Goal: Transaction & Acquisition: Purchase product/service

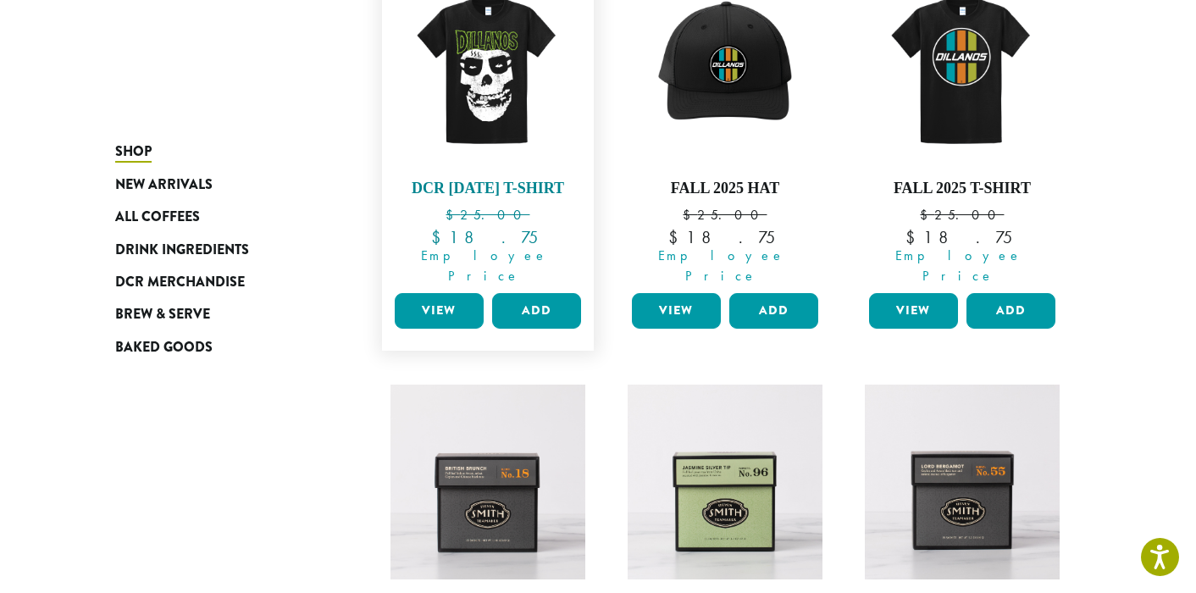
click at [484, 122] on img at bounding box center [488, 68] width 195 height 195
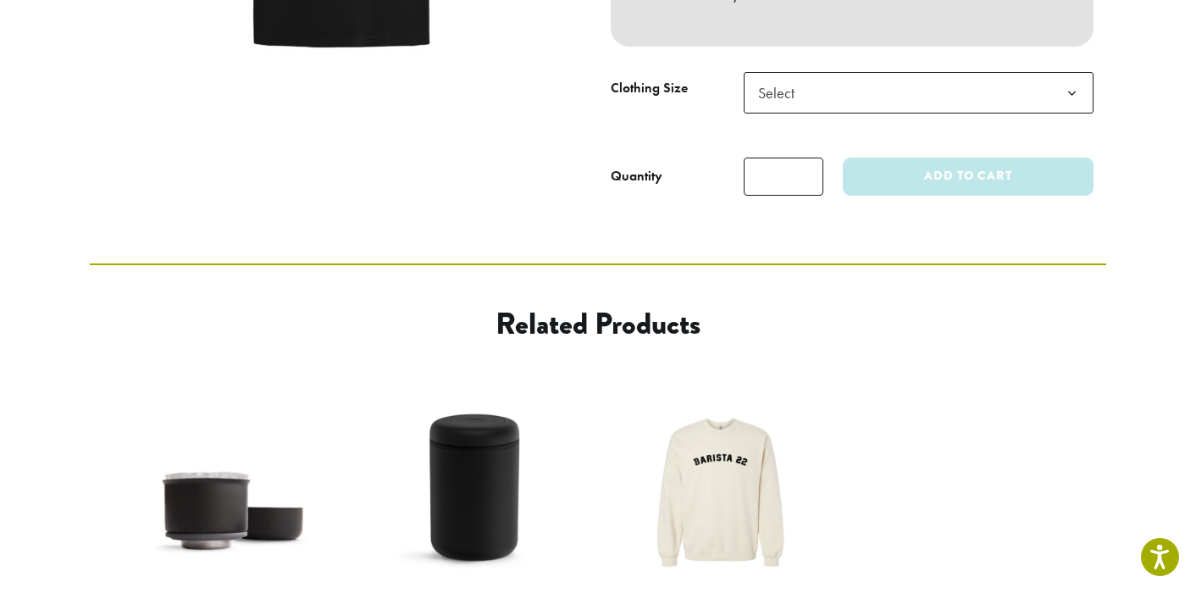
scroll to position [540, 0]
click at [902, 113] on span "Select" at bounding box center [919, 92] width 350 height 42
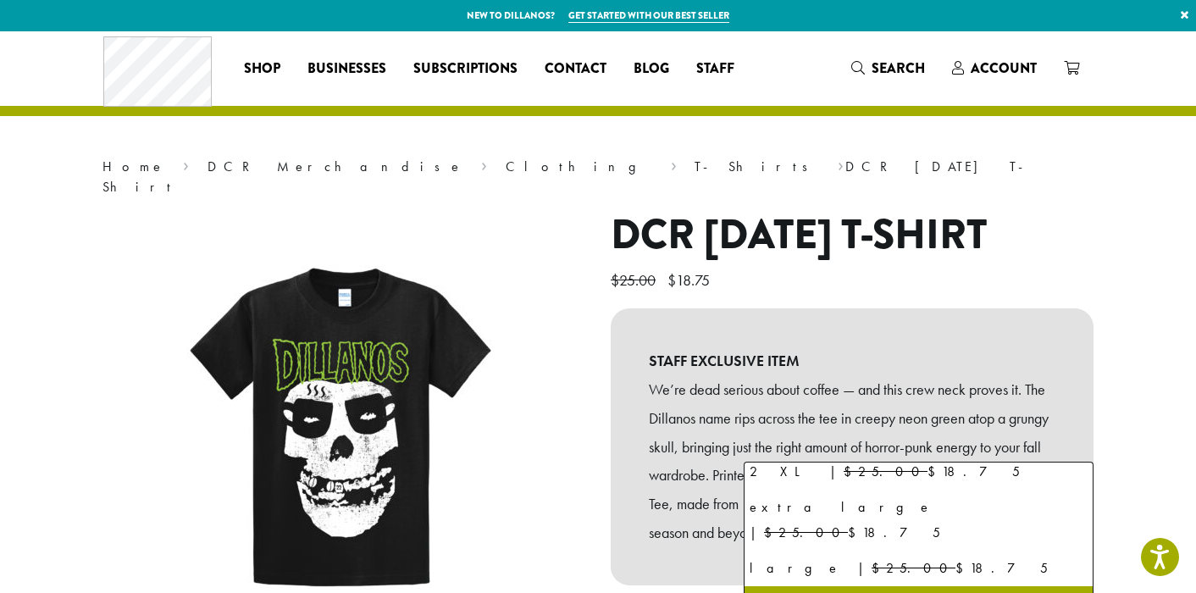
scroll to position [0, 0]
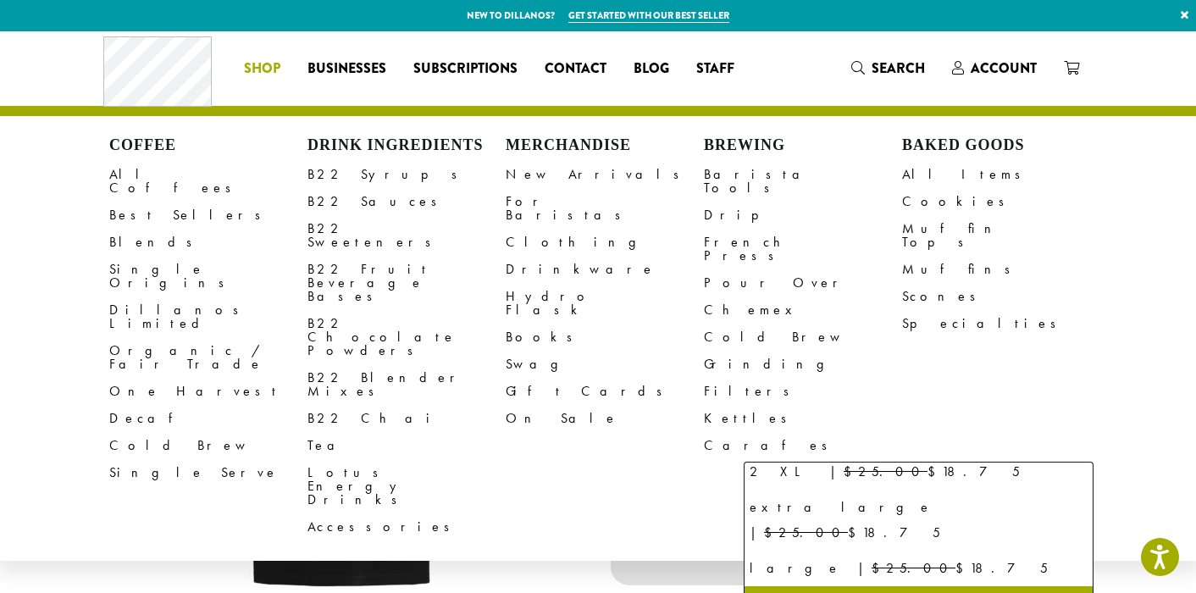
click at [262, 71] on span "Shop" at bounding box center [262, 68] width 36 height 21
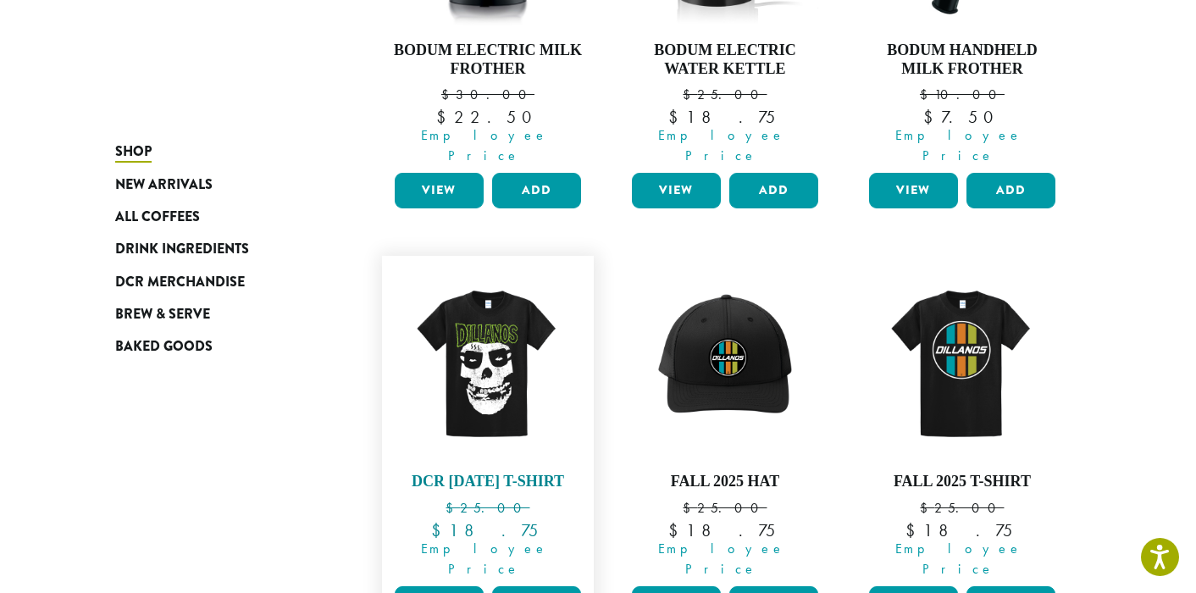
scroll to position [463, 0]
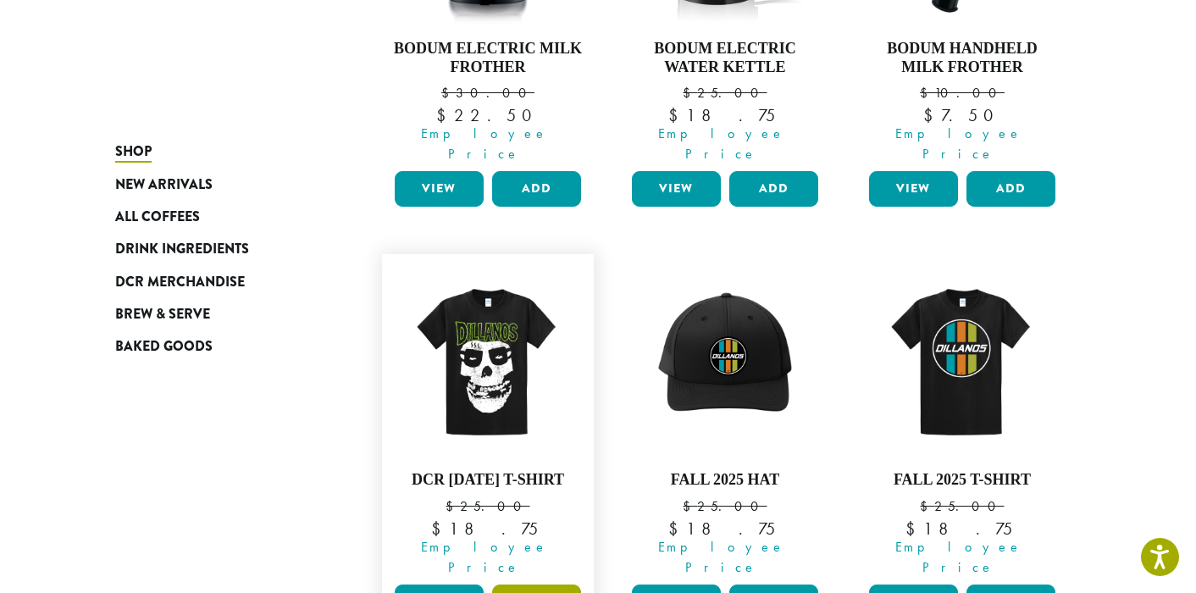
click at [523, 584] on button "Add" at bounding box center [536, 602] width 89 height 36
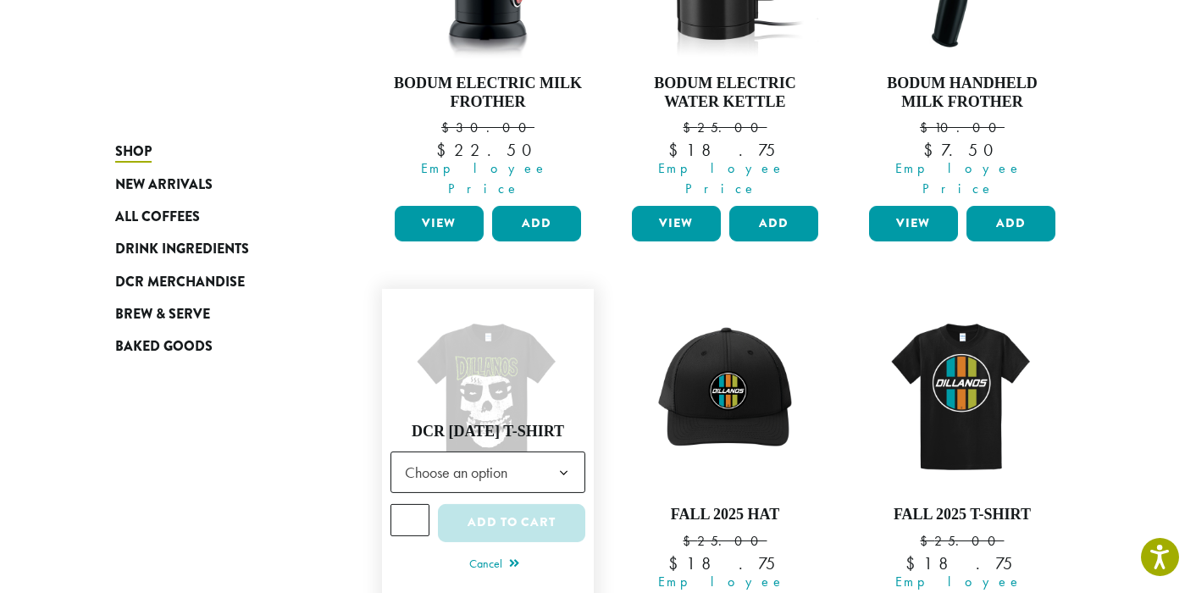
scroll to position [440, 0]
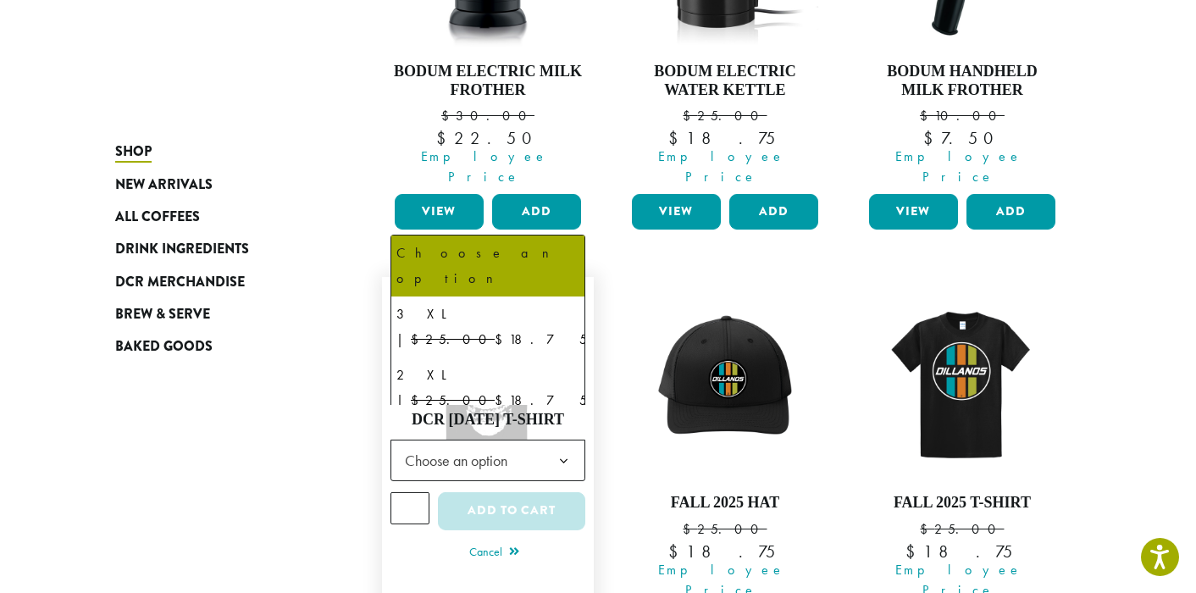
click at [490, 444] on span "Choose an option" at bounding box center [461, 460] width 126 height 33
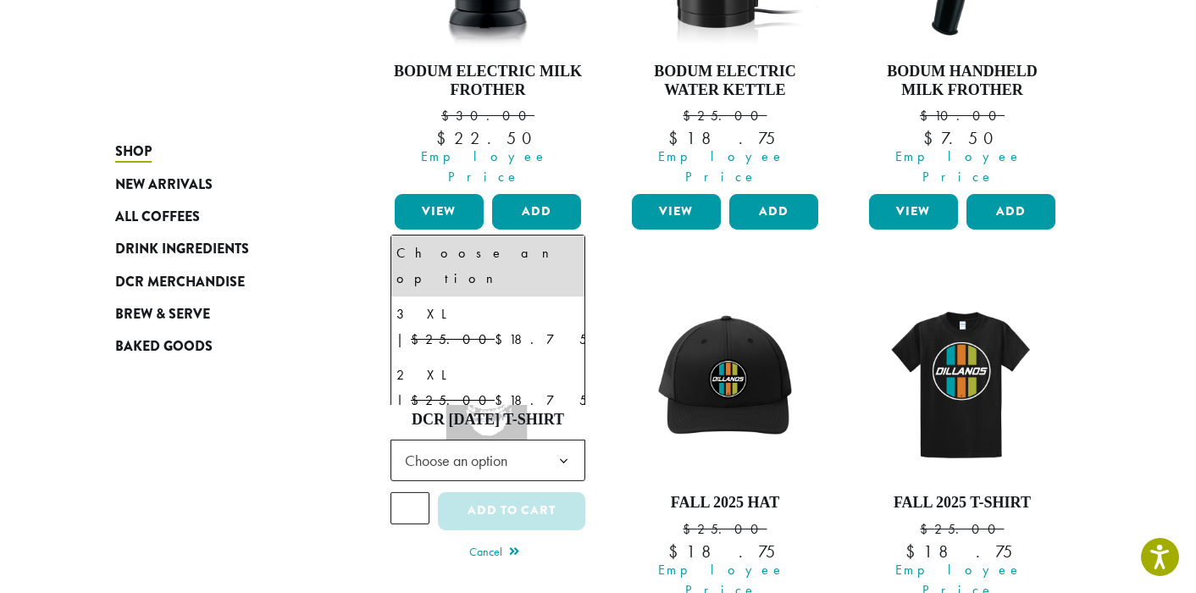
scroll to position [80, 0]
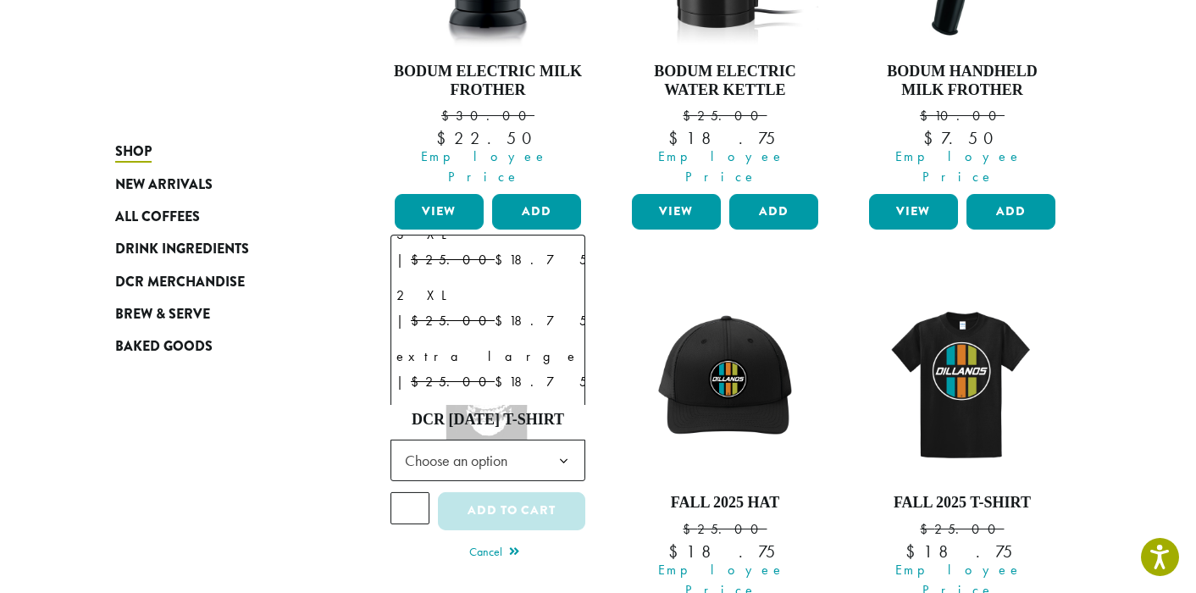
select select "******"
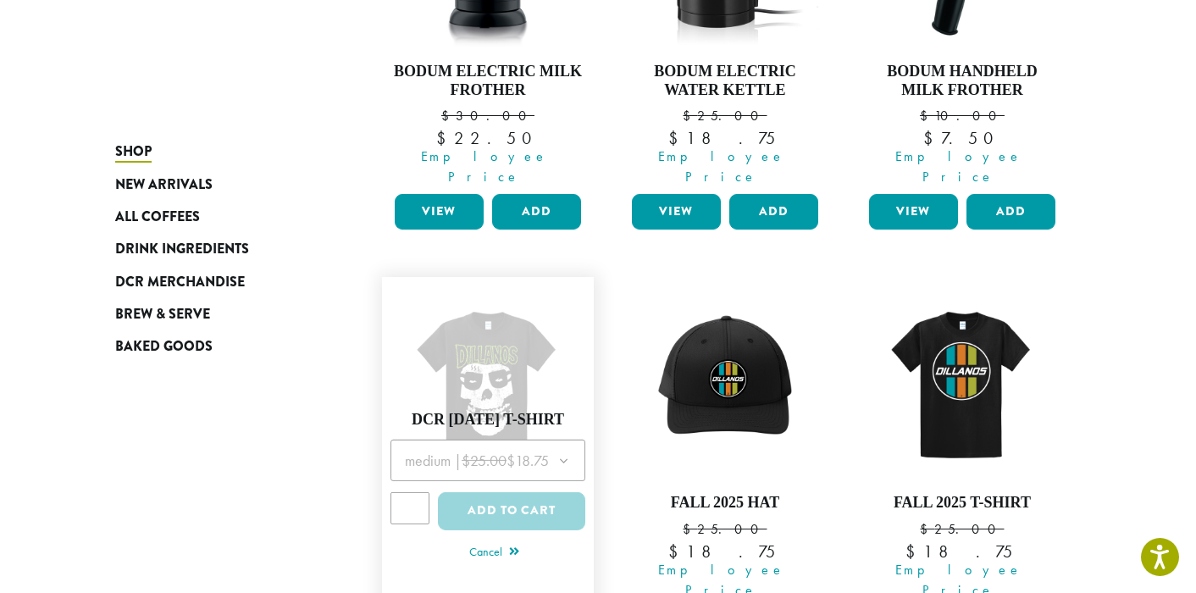
click at [545, 483] on div at bounding box center [488, 491] width 195 height 102
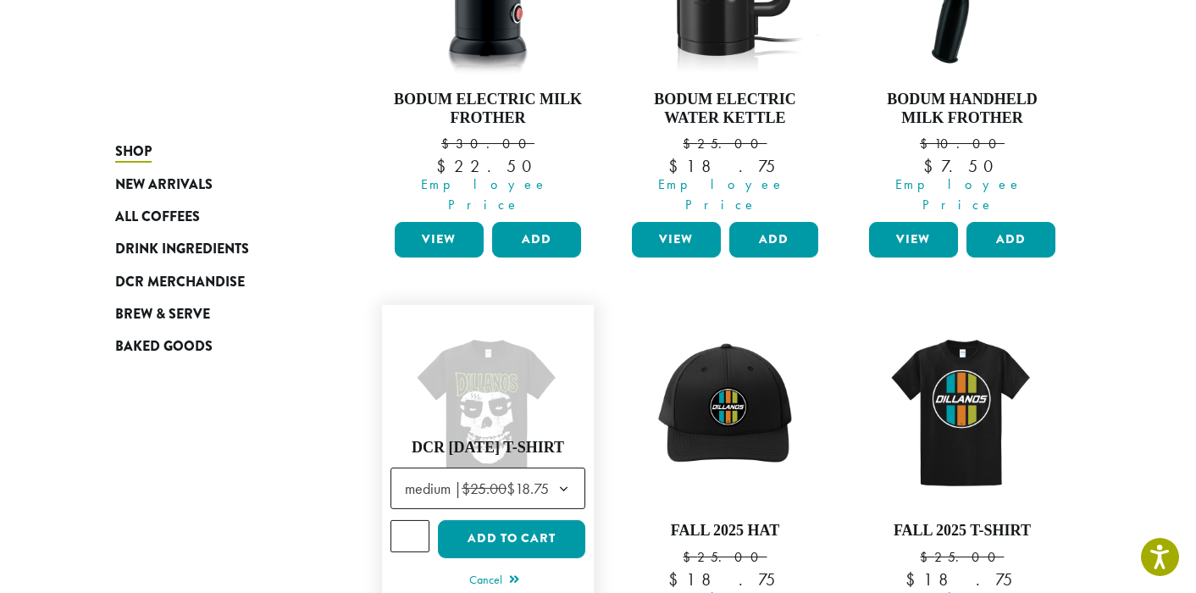
scroll to position [461, 0]
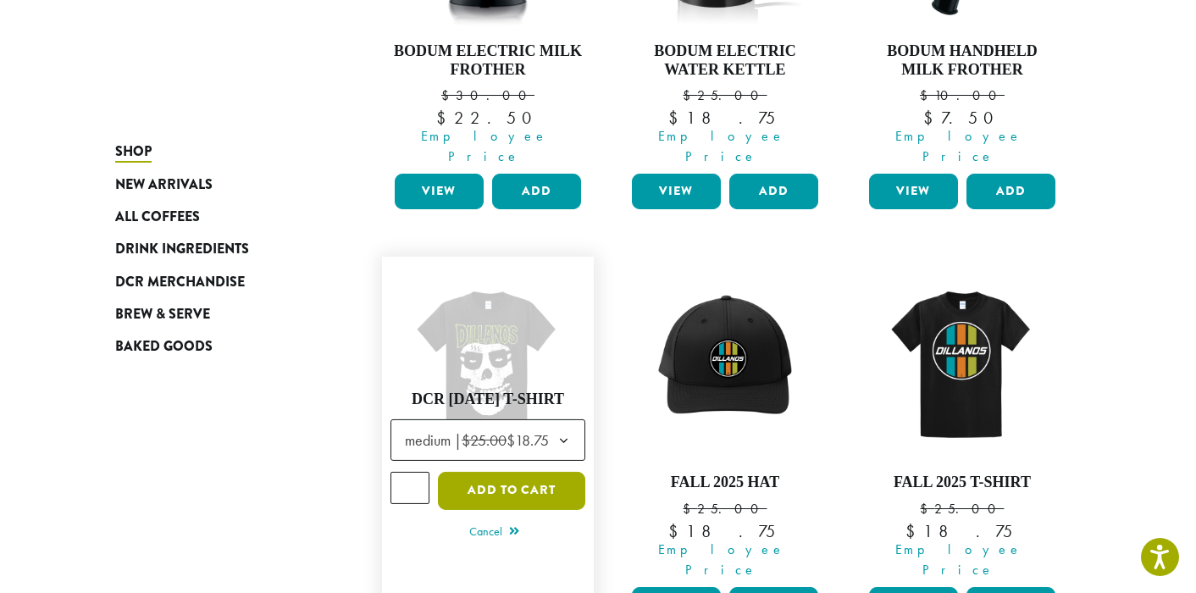
click at [532, 472] on button "Add to cart" at bounding box center [511, 491] width 147 height 38
